Goal: Task Accomplishment & Management: Use online tool/utility

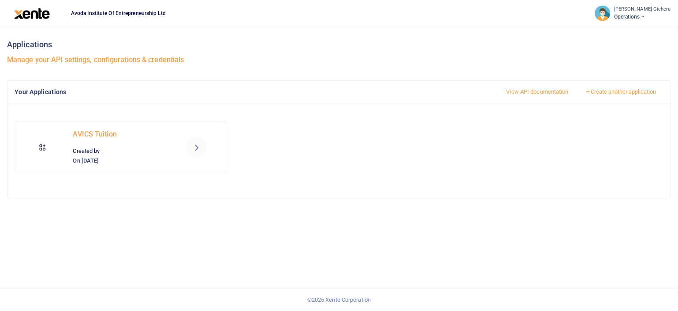
click at [195, 148] on icon at bounding box center [196, 147] width 11 height 11
click at [551, 93] on link "View API documentation" at bounding box center [537, 91] width 77 height 15
